Goal: Information Seeking & Learning: Find specific fact

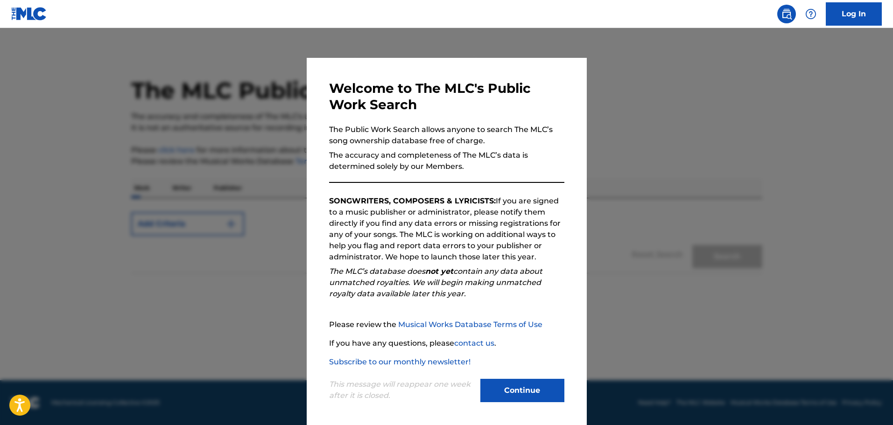
click at [522, 384] on button "Continue" at bounding box center [522, 390] width 84 height 23
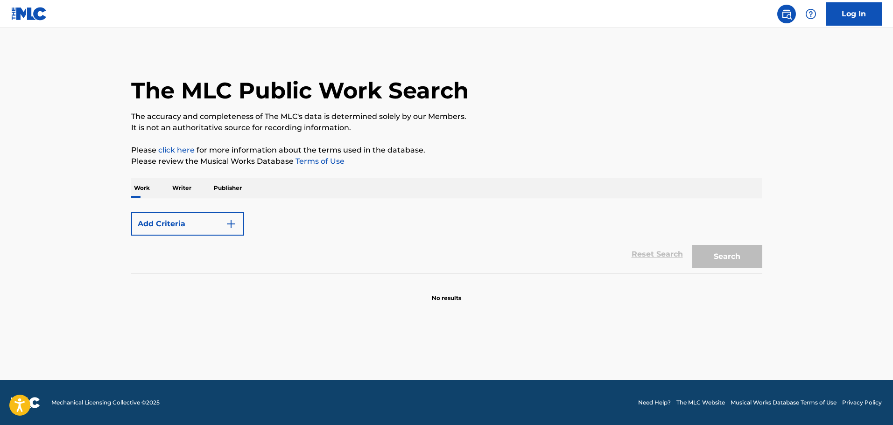
click at [233, 225] on img "Search Form" at bounding box center [231, 224] width 11 height 11
click at [272, 202] on div "Add Criteria Reset Search Search" at bounding box center [446, 235] width 631 height 75
click at [248, 191] on div "Work Writer Publisher" at bounding box center [446, 188] width 631 height 20
click at [345, 242] on div "Reset Search Search" at bounding box center [446, 254] width 631 height 37
click at [179, 222] on button "Add Criteria" at bounding box center [187, 223] width 113 height 23
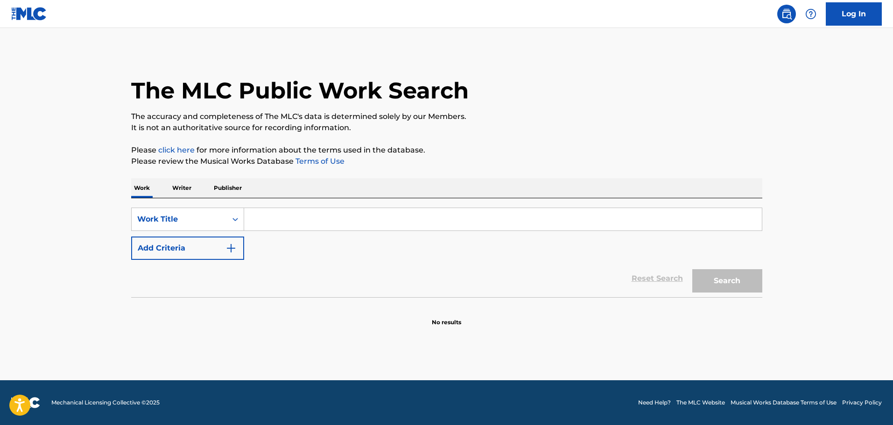
click at [310, 220] on input "Search Form" at bounding box center [503, 219] width 518 height 22
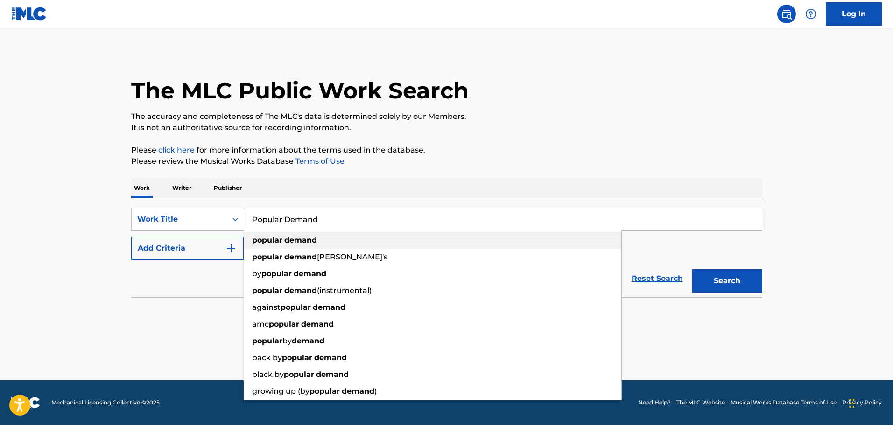
click at [312, 238] on strong "demand" at bounding box center [300, 240] width 33 height 9
type input "popular demand"
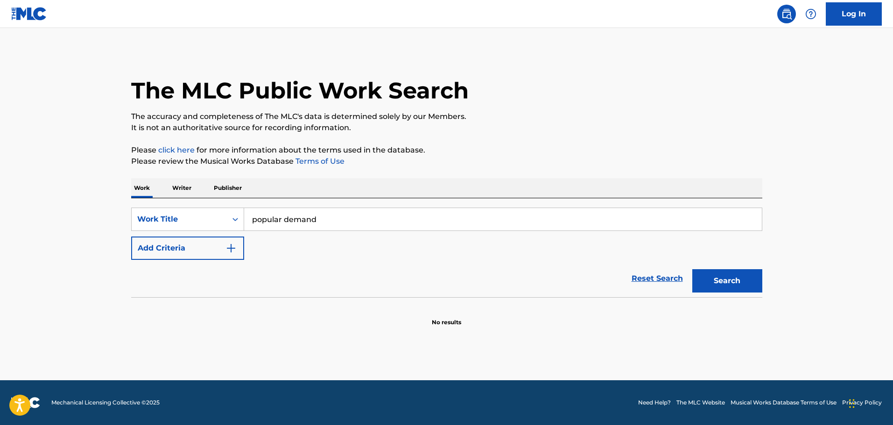
click at [740, 283] on button "Search" at bounding box center [727, 280] width 70 height 23
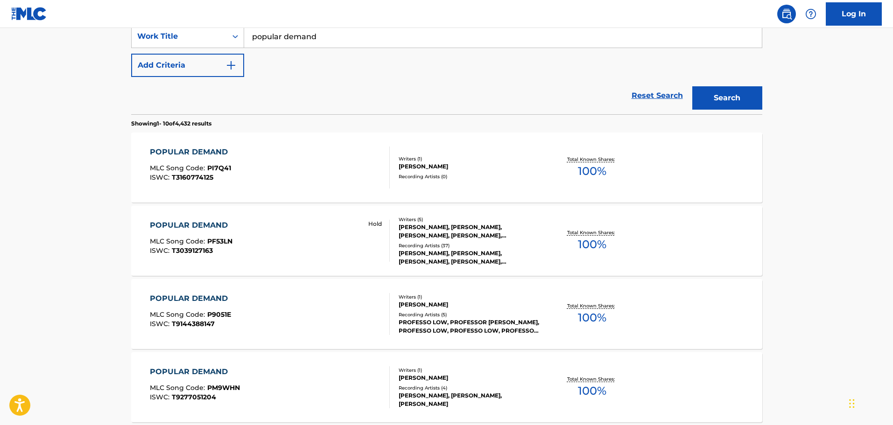
scroll to position [187, 0]
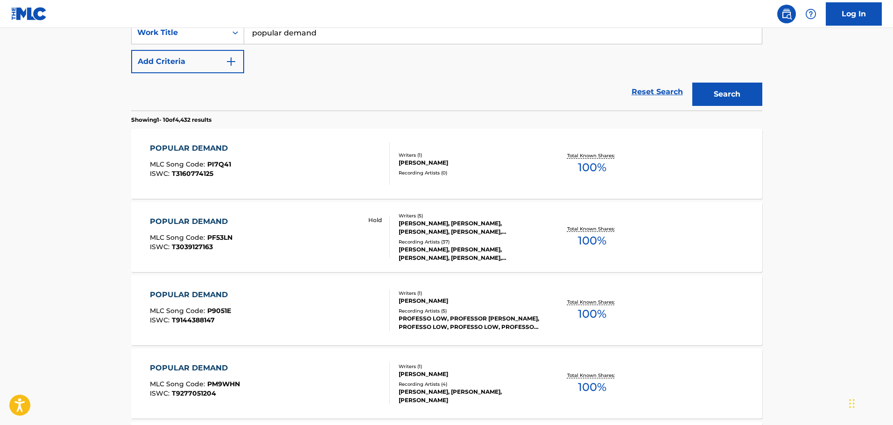
click at [251, 231] on div "POPULAR DEMAND MLC Song Code : PF53LN ISWC : T3039127163 Hold" at bounding box center [270, 237] width 240 height 42
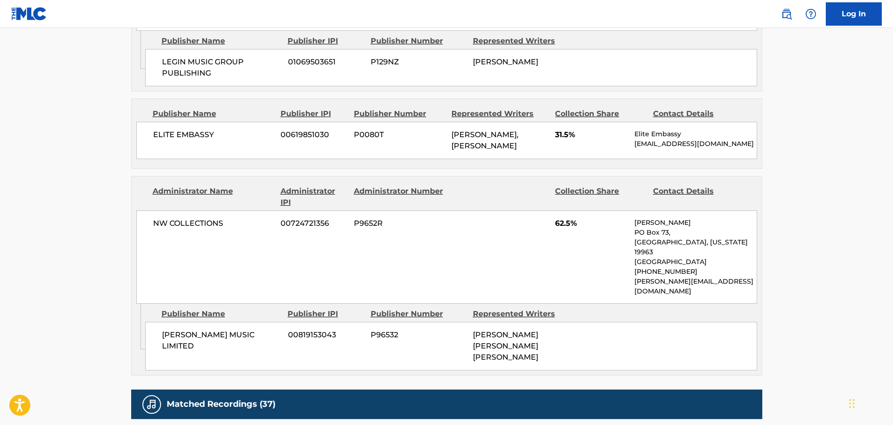
scroll to position [560, 0]
